Goal: Task Accomplishment & Management: Manage account settings

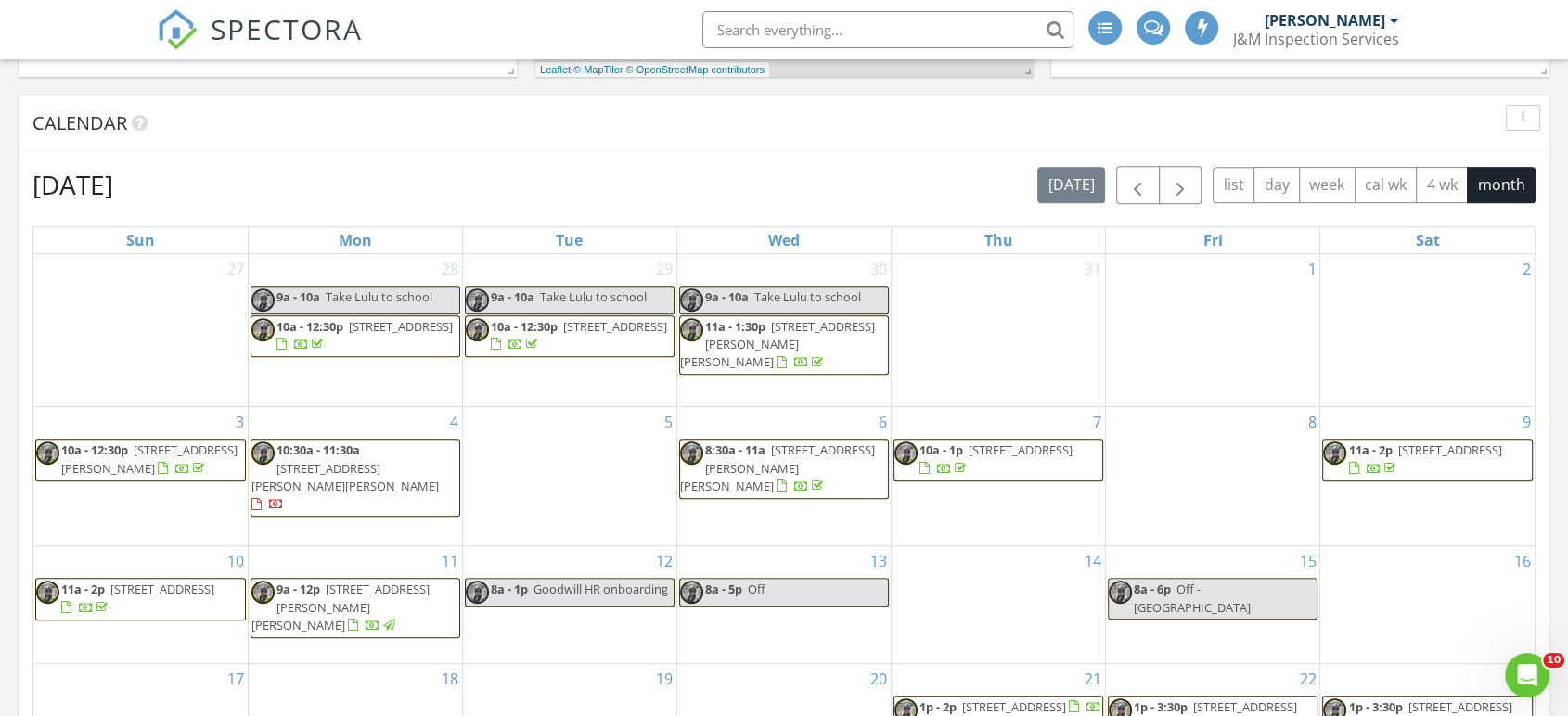
scroll to position [1133, 0]
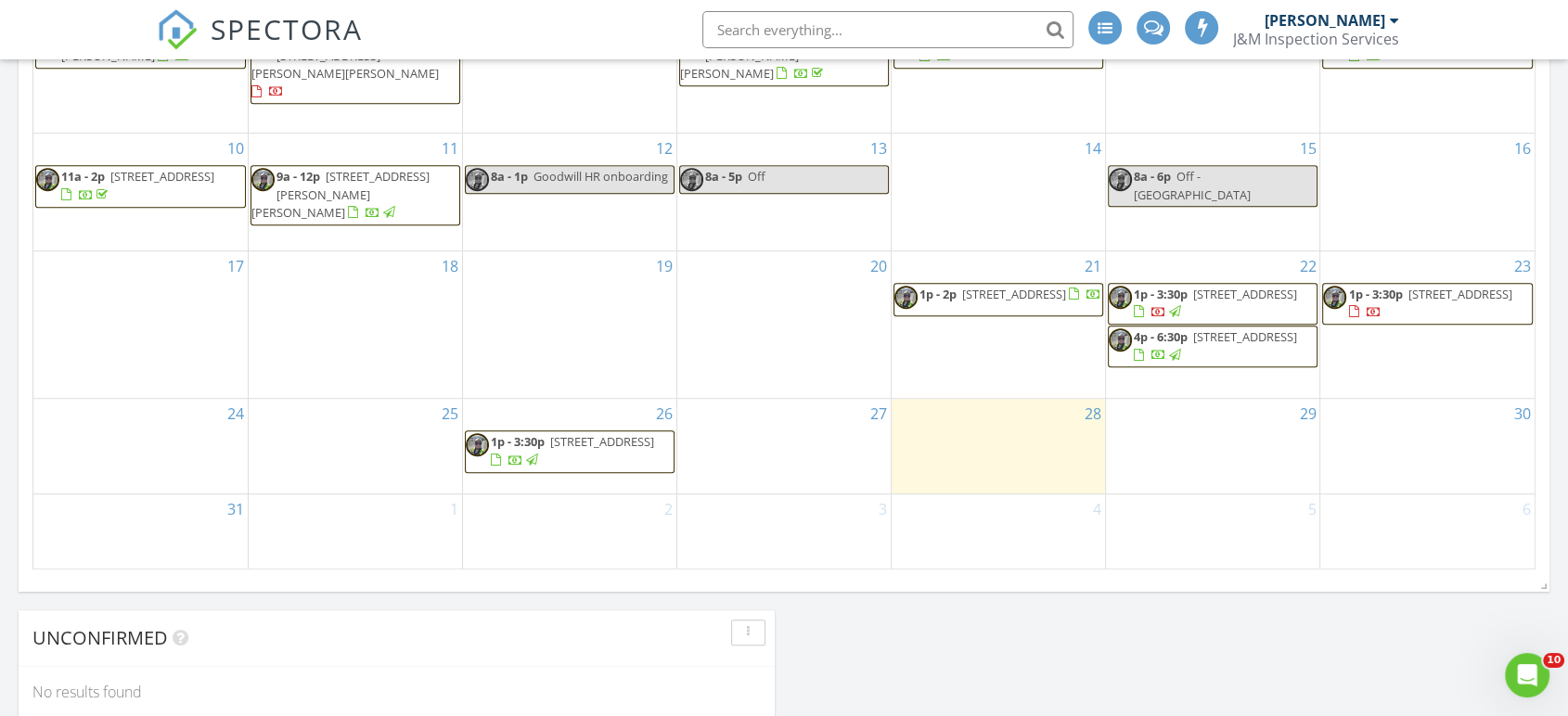
click at [991, 286] on span "2144 Northwood Cir Unit F, Concord 94520" at bounding box center [1014, 293] width 104 height 16
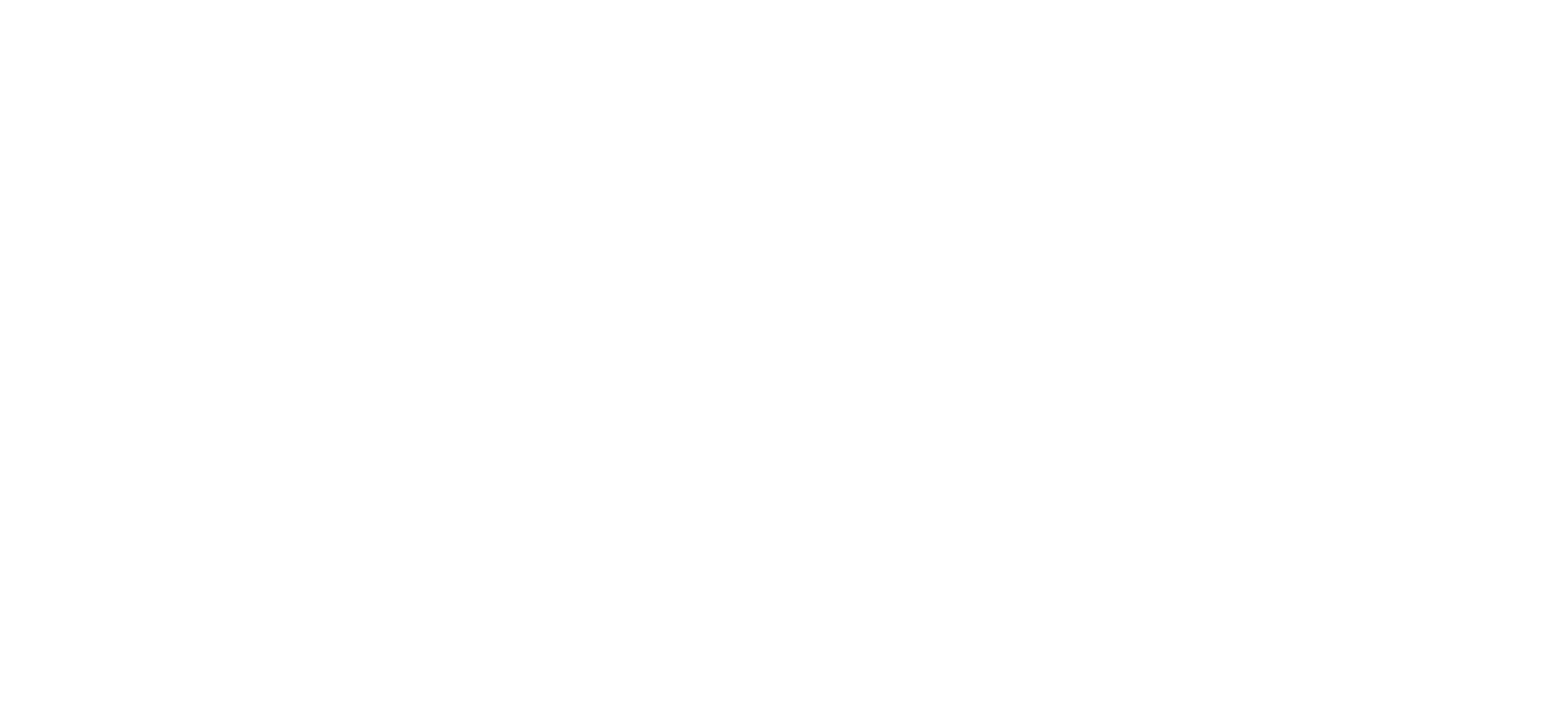
click at [0, 0] on html at bounding box center [0, 0] width 0 height 0
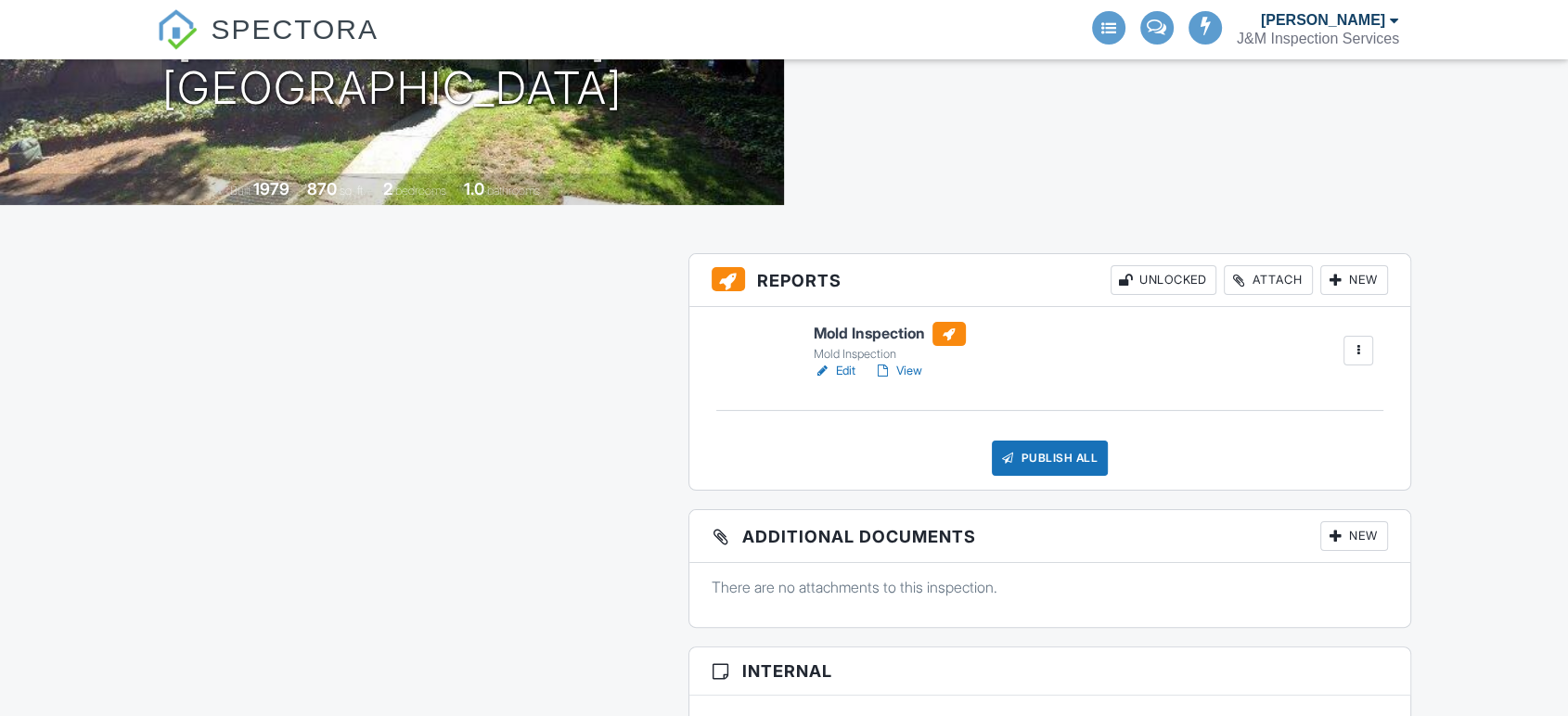
scroll to position [309, 0]
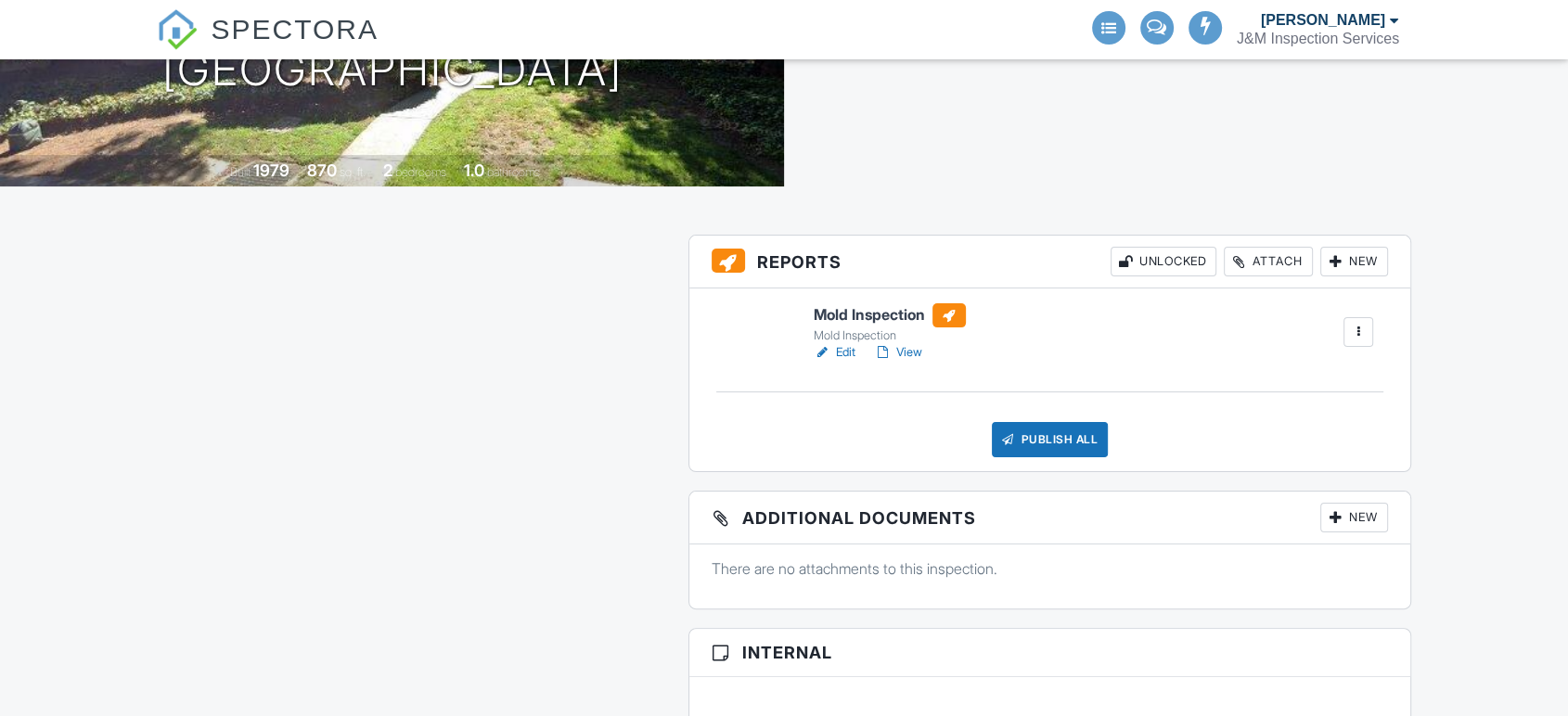
click at [839, 355] on link "Edit" at bounding box center [834, 352] width 42 height 18
